Goal: Transaction & Acquisition: Purchase product/service

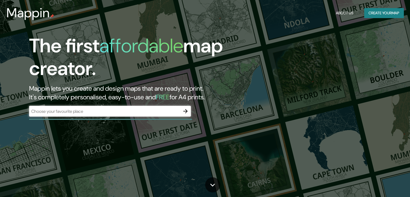
click at [81, 115] on div "​" at bounding box center [110, 111] width 162 height 11
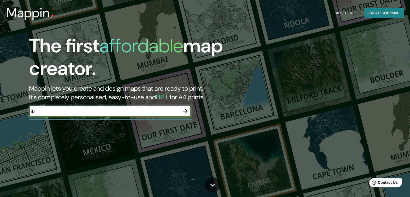
type input "ibague tolima"
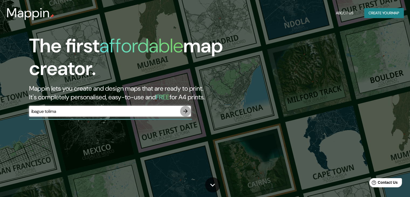
click at [183, 111] on icon "button" at bounding box center [185, 111] width 6 height 6
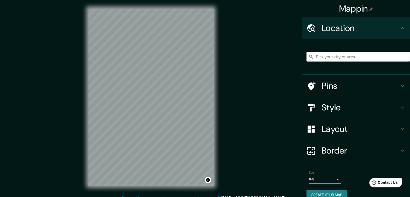
click at [332, 64] on div at bounding box center [357, 56] width 103 height 27
click at [335, 57] on input "Pick your city or area" at bounding box center [357, 57] width 103 height 10
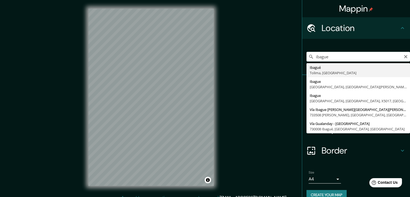
type input "Ibagué, [GEOGRAPHIC_DATA], [GEOGRAPHIC_DATA]"
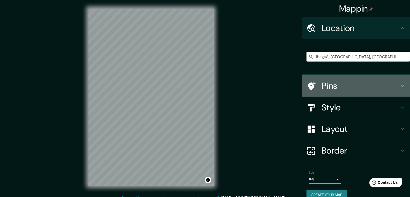
click at [399, 85] on icon at bounding box center [402, 85] width 6 height 6
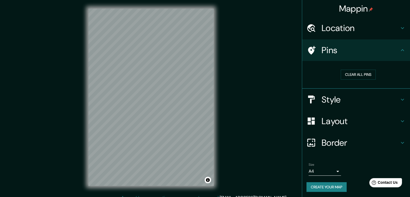
click at [380, 97] on h4 "Style" at bounding box center [360, 99] width 78 height 11
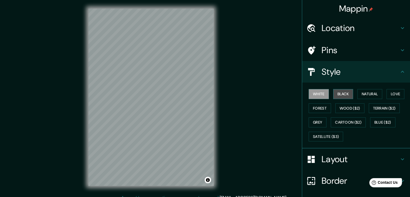
click at [342, 92] on button "Black" at bounding box center [343, 94] width 20 height 10
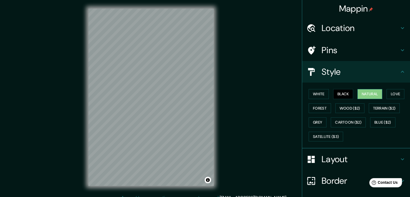
click at [365, 98] on button "Natural" at bounding box center [369, 94] width 25 height 10
click at [391, 95] on button "Love" at bounding box center [395, 94] width 18 height 10
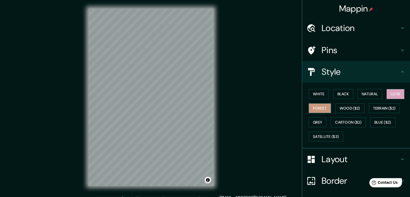
click at [309, 108] on button "Forest" at bounding box center [320, 108] width 22 height 10
click at [345, 108] on button "Wood ($2)" at bounding box center [349, 108] width 29 height 10
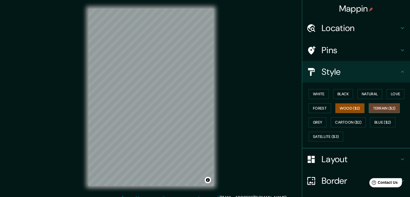
click at [385, 108] on button "Terrain ($2)" at bounding box center [384, 108] width 31 height 10
click at [312, 123] on button "Grey" at bounding box center [318, 122] width 18 height 10
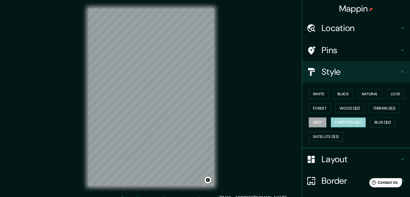
click at [338, 124] on button "Cartoon ($2)" at bounding box center [348, 122] width 35 height 10
click at [380, 125] on button "Blue ($2)" at bounding box center [382, 122] width 25 height 10
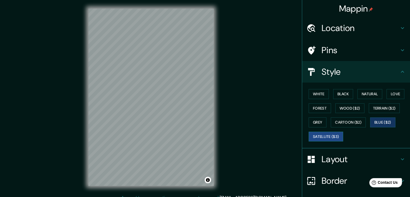
click at [321, 135] on button "Satellite ($3)" at bounding box center [326, 136] width 34 height 10
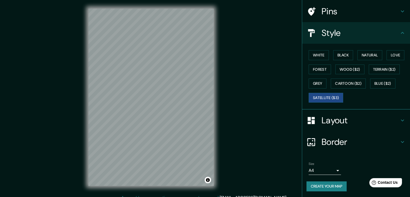
click at [365, 123] on h4 "Layout" at bounding box center [360, 120] width 78 height 11
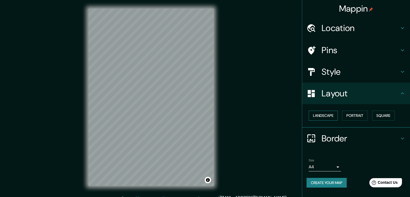
click at [329, 117] on button "Landscape" at bounding box center [323, 115] width 29 height 10
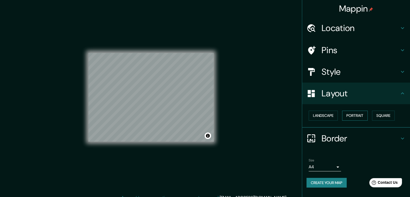
click at [352, 117] on button "Portrait" at bounding box center [355, 115] width 26 height 10
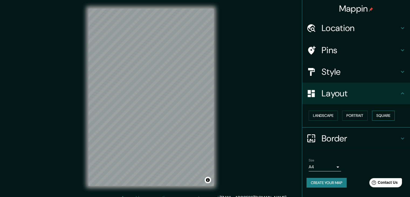
click at [378, 116] on button "Square" at bounding box center [383, 115] width 23 height 10
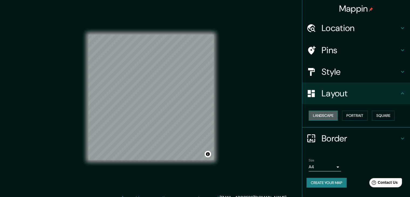
click at [334, 115] on button "Landscape" at bounding box center [323, 115] width 29 height 10
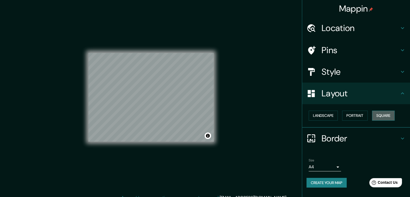
click at [390, 117] on button "Square" at bounding box center [383, 115] width 23 height 10
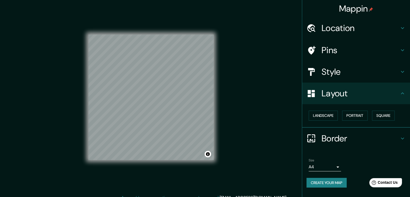
click at [345, 139] on h4 "Border" at bounding box center [360, 138] width 78 height 11
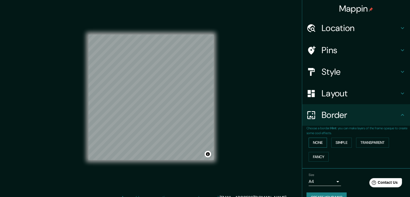
click at [318, 141] on button "None" at bounding box center [318, 142] width 18 height 10
click at [346, 141] on button "Simple" at bounding box center [341, 142] width 20 height 10
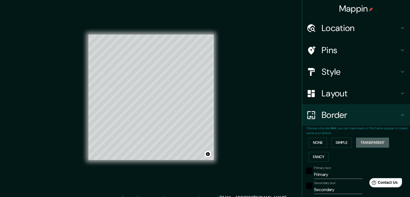
click at [373, 143] on button "Transparent" at bounding box center [372, 142] width 33 height 10
click at [320, 156] on button "Fancy" at bounding box center [319, 157] width 20 height 10
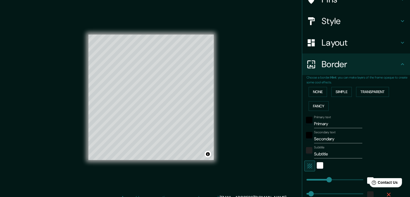
scroll to position [54, 0]
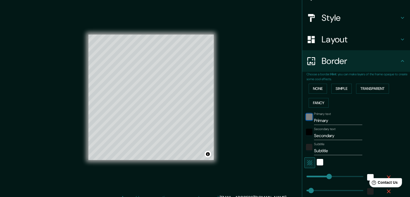
click at [306, 114] on div "black" at bounding box center [309, 116] width 6 height 6
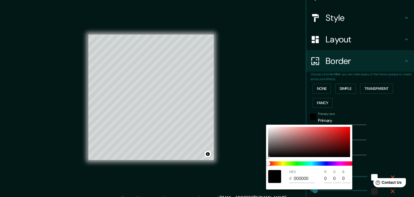
click at [306, 115] on div at bounding box center [207, 98] width 414 height 197
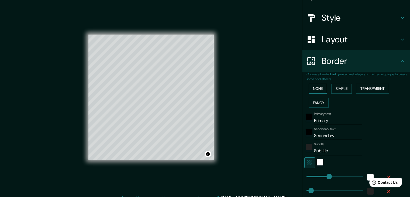
click at [311, 84] on button "None" at bounding box center [318, 89] width 18 height 10
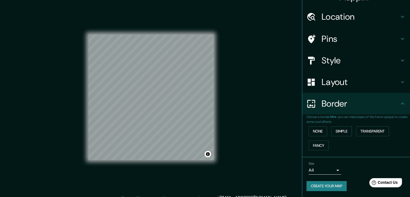
scroll to position [6, 0]
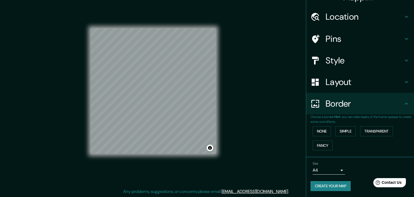
click at [336, 168] on body "Mappin Location [GEOGRAPHIC_DATA], [GEOGRAPHIC_DATA], [GEOGRAPHIC_DATA] Pins St…" at bounding box center [207, 92] width 414 height 197
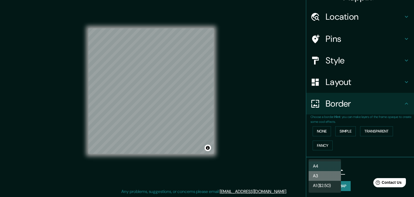
click at [323, 175] on li "A3" at bounding box center [325, 176] width 32 height 10
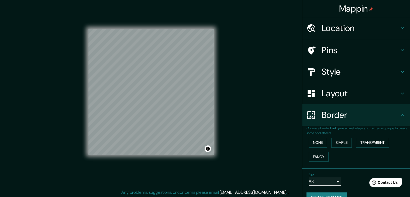
scroll to position [0, 0]
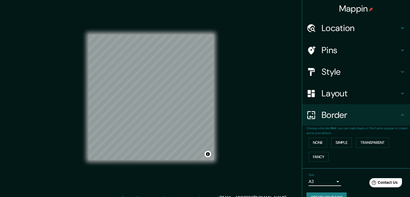
click at [340, 42] on div "Pins" at bounding box center [356, 50] width 108 height 22
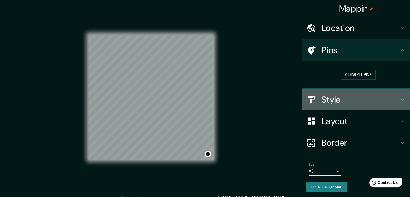
click at [336, 101] on h4 "Style" at bounding box center [360, 99] width 78 height 11
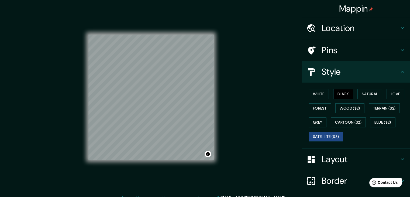
click at [335, 93] on button "Black" at bounding box center [343, 94] width 20 height 10
click at [363, 92] on button "Natural" at bounding box center [369, 94] width 25 height 10
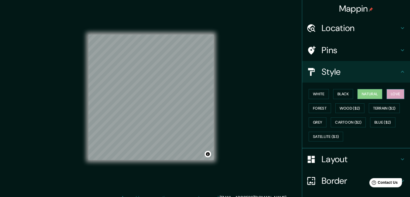
click at [394, 92] on button "Love" at bounding box center [395, 94] width 18 height 10
click at [316, 108] on button "Forest" at bounding box center [320, 108] width 22 height 10
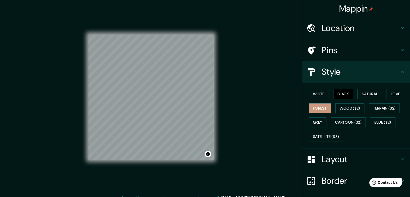
click at [334, 91] on button "Black" at bounding box center [343, 94] width 20 height 10
click at [312, 92] on button "White" at bounding box center [319, 94] width 20 height 10
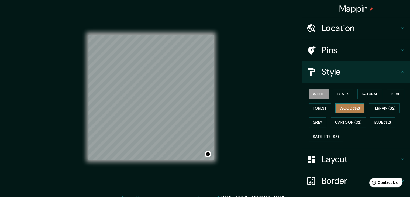
click at [344, 106] on button "Wood ($2)" at bounding box center [349, 108] width 29 height 10
click at [313, 118] on button "Grey" at bounding box center [318, 122] width 18 height 10
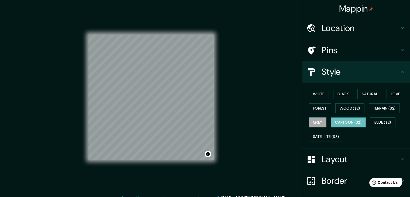
click at [348, 121] on button "Cartoon ($2)" at bounding box center [348, 122] width 35 height 10
click at [381, 120] on button "Blue ($2)" at bounding box center [382, 122] width 25 height 10
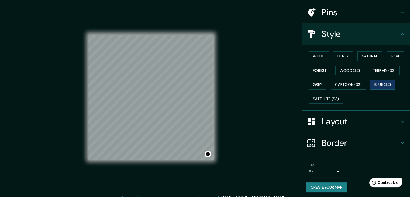
scroll to position [39, 0]
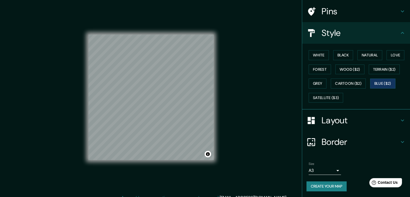
click at [349, 121] on h4 "Layout" at bounding box center [360, 120] width 78 height 11
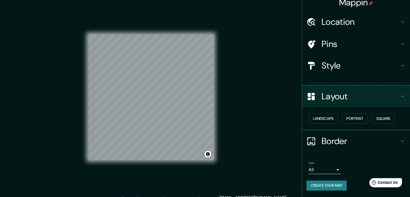
scroll to position [0, 0]
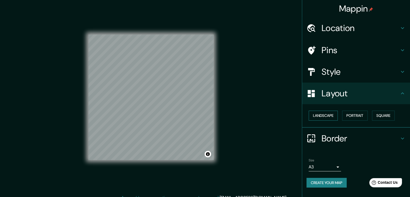
click at [324, 115] on button "Landscape" at bounding box center [323, 115] width 29 height 10
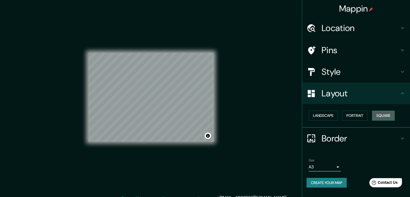
click at [376, 114] on button "Square" at bounding box center [383, 115] width 23 height 10
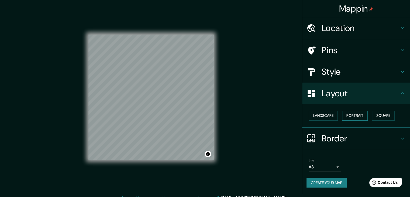
click at [359, 116] on button "Portrait" at bounding box center [355, 115] width 26 height 10
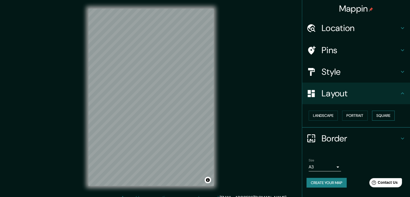
click at [387, 116] on button "Square" at bounding box center [383, 115] width 23 height 10
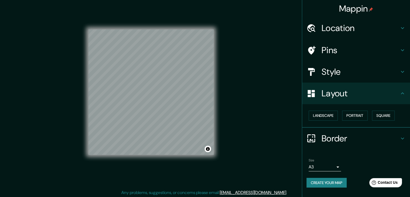
scroll to position [6, 0]
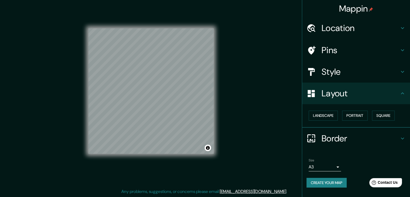
click at [336, 167] on body "Mappin Location [GEOGRAPHIC_DATA], [GEOGRAPHIC_DATA], [GEOGRAPHIC_DATA] Pins St…" at bounding box center [205, 92] width 410 height 197
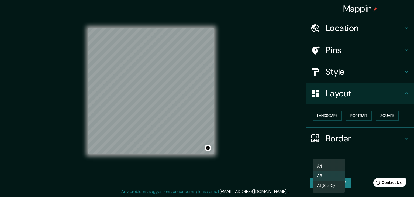
click at [332, 164] on li "A4" at bounding box center [329, 166] width 32 height 10
type input "single"
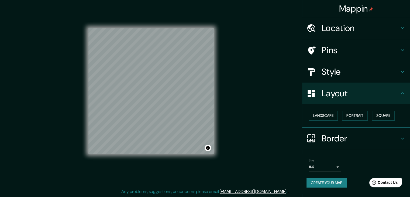
click at [331, 49] on h4 "Pins" at bounding box center [360, 50] width 78 height 11
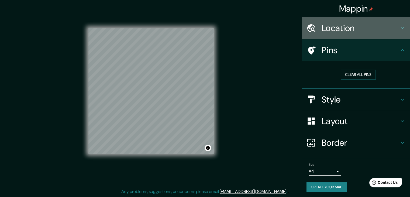
click at [346, 31] on h4 "Location" at bounding box center [360, 28] width 78 height 11
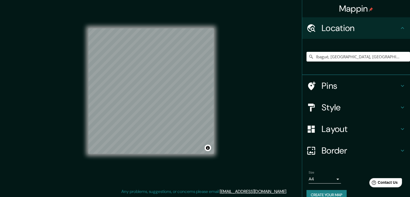
click at [336, 107] on h4 "Style" at bounding box center [360, 107] width 78 height 11
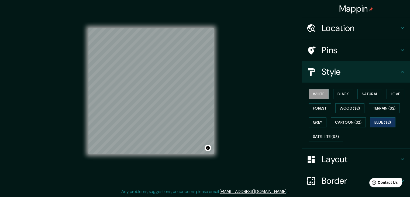
click at [317, 91] on button "White" at bounding box center [319, 94] width 20 height 10
click at [339, 94] on button "Black" at bounding box center [343, 94] width 20 height 10
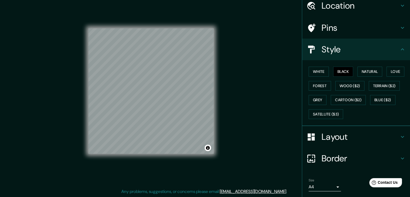
scroll to position [39, 0]
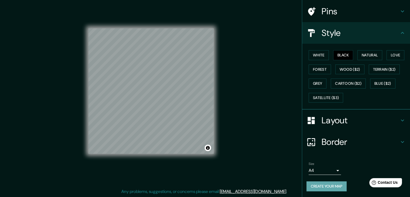
click at [327, 185] on button "Create your map" at bounding box center [326, 186] width 40 height 10
click at [326, 188] on button "Create your map" at bounding box center [326, 186] width 40 height 10
